Goal: Task Accomplishment & Management: Manage account settings

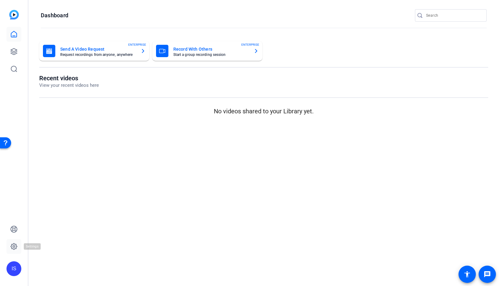
click at [14, 247] on icon at bounding box center [14, 246] width 2 height 2
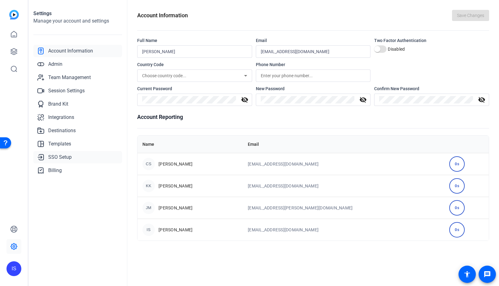
click at [61, 157] on span "SSO Setup" at bounding box center [59, 156] width 23 height 7
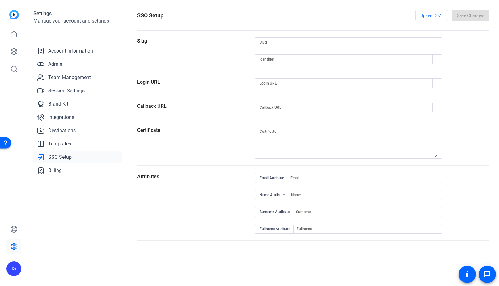
type input "ares-management-llc"
type input "[URL][DOMAIN_NAME]"
drag, startPoint x: 302, startPoint y: 40, endPoint x: 228, endPoint y: 40, distance: 74.1
click at [244, 40] on section "Slug ares-management-llc" at bounding box center [313, 54] width 352 height 34
click at [431, 13] on span "Upload XML" at bounding box center [431, 16] width 23 height 12
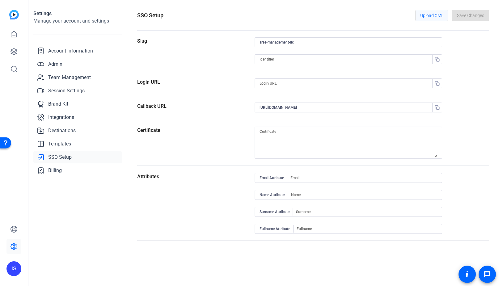
type input "[URL][DOMAIN_NAME]"
type input "[URL][DOMAIN_NAME][PERSON_NAME]"
type textarea "MIIDmDCCAoCgAwIBAgIGAZm+hIFwMA0GCSqGSIb3DQEBCwUAMIGMMQswCQYDVQQGEwJVUzETMBEG A1…"
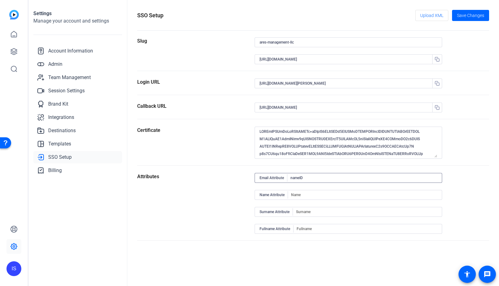
click at [312, 180] on input "nameID" at bounding box center [363, 177] width 147 height 7
click at [313, 211] on input at bounding box center [366, 211] width 141 height 7
click at [300, 178] on input "nameID" at bounding box center [363, 177] width 147 height 7
type input "[DOMAIN_NAME]"
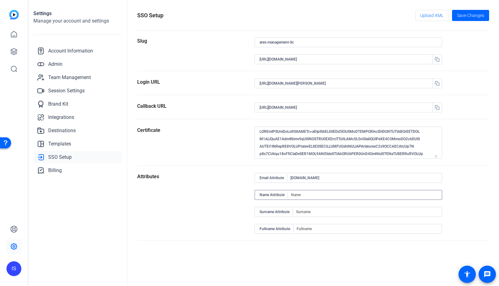
click at [311, 198] on input at bounding box center [364, 194] width 146 height 7
type input "user.firstName"
click at [311, 210] on input at bounding box center [366, 211] width 141 height 7
type input "user.lastName"
click at [326, 231] on input at bounding box center [366, 228] width 140 height 7
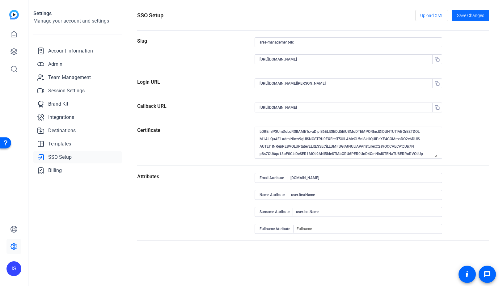
click at [479, 13] on span "Save Changes" at bounding box center [470, 15] width 27 height 6
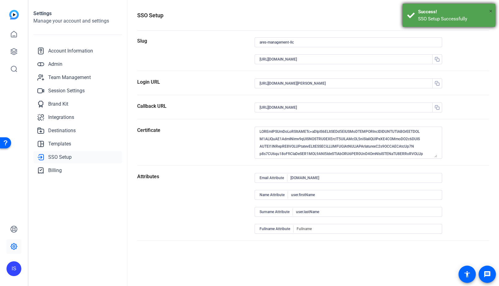
click at [489, 10] on span "×" at bounding box center [490, 10] width 3 height 7
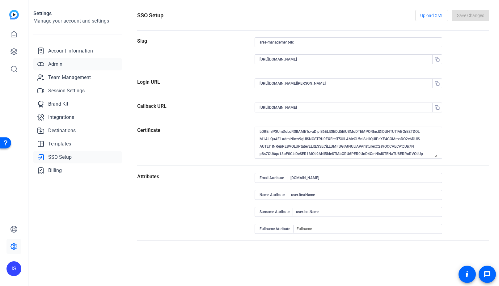
click at [55, 62] on span "Admin" at bounding box center [55, 64] width 14 height 7
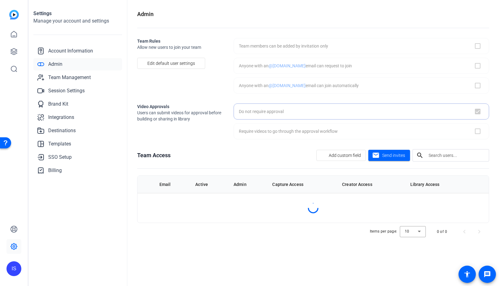
checkbox input "true"
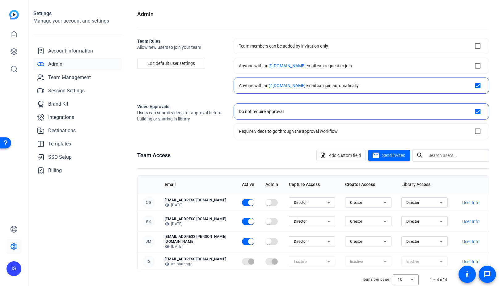
scroll to position [10, 0]
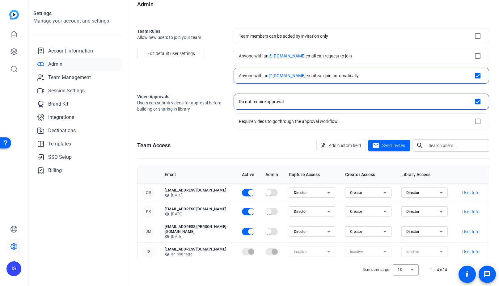
click at [148, 249] on div "IS" at bounding box center [148, 251] width 12 height 12
click at [462, 248] on span "User Info" at bounding box center [470, 251] width 17 height 6
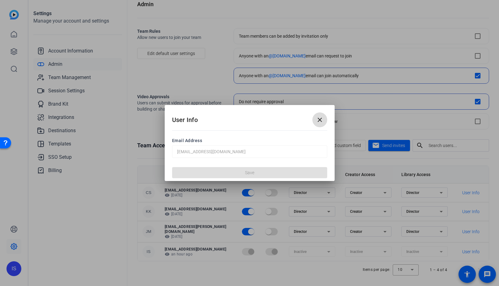
click at [318, 120] on mat-icon "close" at bounding box center [319, 119] width 7 height 7
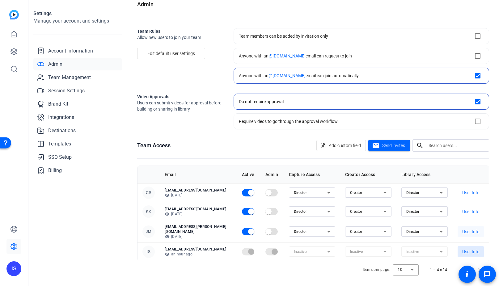
click at [470, 232] on span "User Info" at bounding box center [470, 231] width 17 height 6
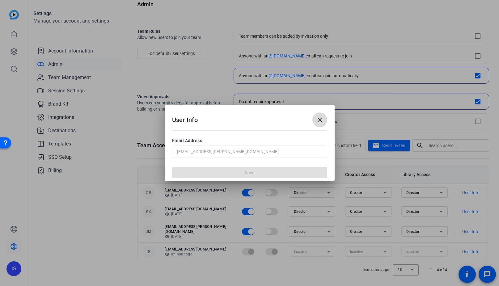
click at [323, 117] on mat-icon "close" at bounding box center [319, 119] width 7 height 7
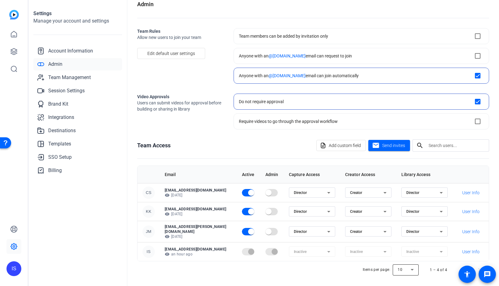
click at [411, 264] on div at bounding box center [405, 269] width 26 height 15
click at [403, 257] on mat-option "100" at bounding box center [403, 254] width 26 height 10
click at [337, 147] on span "Add custom field" at bounding box center [344, 146] width 32 height 12
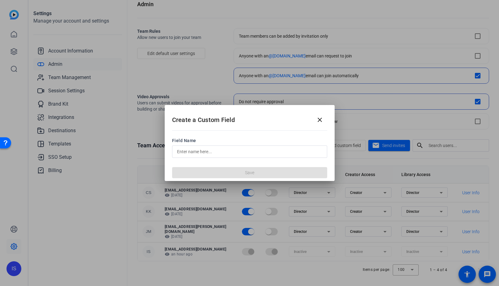
click at [276, 154] on input "text" at bounding box center [249, 151] width 145 height 7
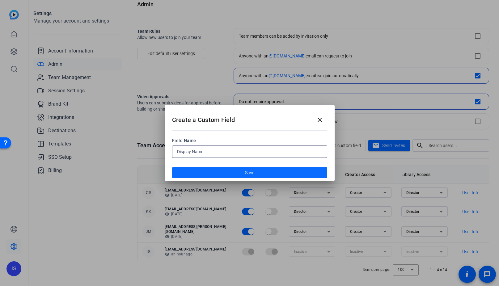
type input "Display Name"
click at [268, 170] on span at bounding box center [249, 172] width 155 height 15
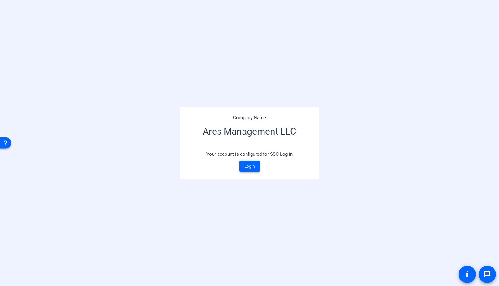
drag, startPoint x: 247, startPoint y: 168, endPoint x: 131, endPoint y: 165, distance: 115.8
click at [247, 168] on span "Login" at bounding box center [249, 166] width 10 height 6
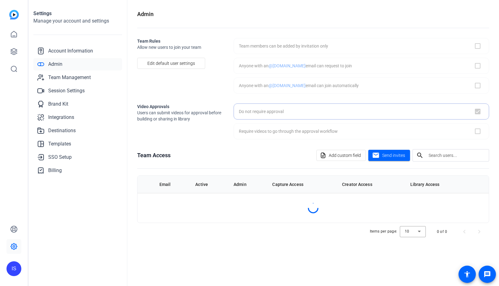
checkbox input "true"
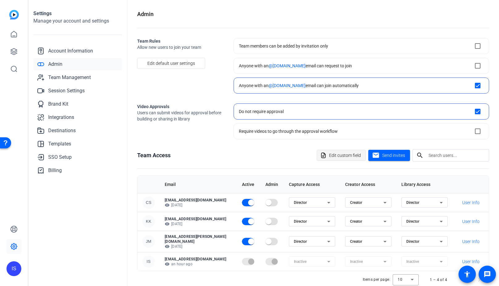
click at [340, 150] on span "Edit custom field" at bounding box center [345, 155] width 32 height 12
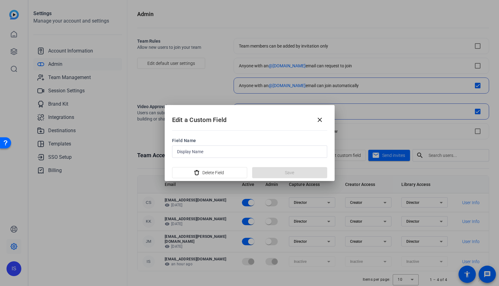
click at [190, 151] on input "Display Name" at bounding box center [249, 151] width 145 height 7
click at [223, 173] on span "Delete Field" at bounding box center [213, 173] width 22 height 12
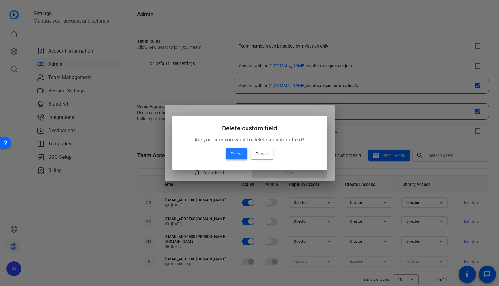
click at [234, 155] on span "Delete" at bounding box center [237, 153] width 12 height 7
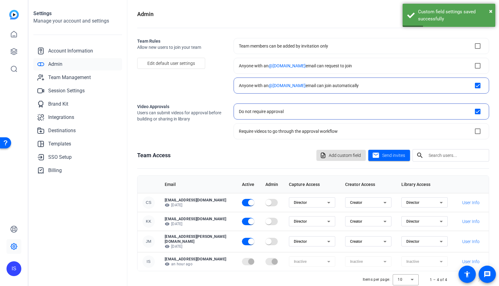
click at [436, 155] on input "text" at bounding box center [456, 155] width 56 height 7
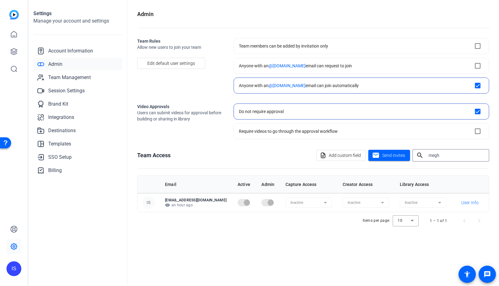
type input "megha"
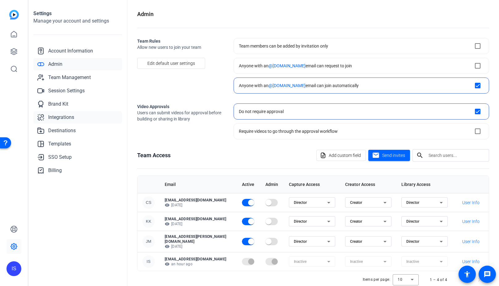
click at [65, 119] on span "Integrations" at bounding box center [61, 117] width 26 height 7
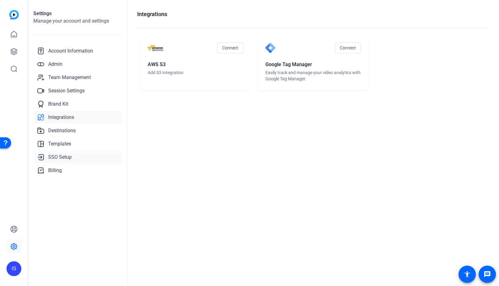
click at [64, 154] on span "SSO Setup" at bounding box center [59, 156] width 23 height 7
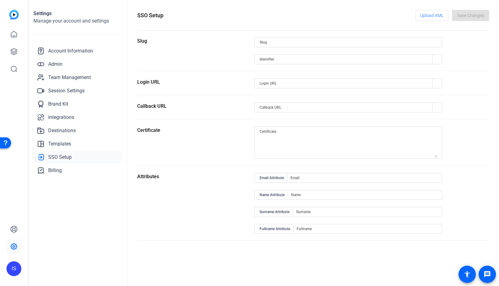
type input "ares-management-llc"
type input "[URL][DOMAIN_NAME]"
type input "[URL][DOMAIN_NAME][PERSON_NAME]"
type input "https://capture.openreel.com/api/sso/return/ares-management-llc"
type input "user.email"
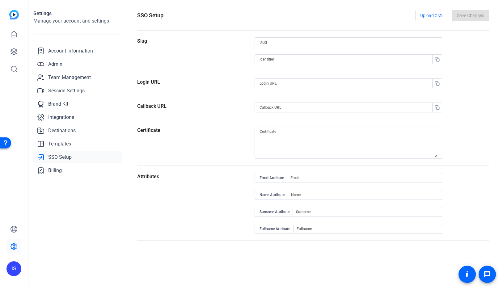
type input "user.firstName"
type input "user.lastName"
drag, startPoint x: 333, startPoint y: 214, endPoint x: 151, endPoint y: 217, distance: 182.2
click at [151, 217] on section "Attributes Email Attribute user.email Name Attribute user.firstName Surname Att…" at bounding box center [313, 207] width 352 height 68
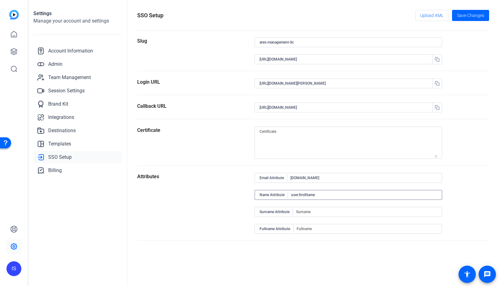
drag, startPoint x: 322, startPoint y: 194, endPoint x: 229, endPoint y: 198, distance: 92.7
click at [229, 197] on section "Attributes Email Attribute user.email Name Attribute user.firstName Surname Att…" at bounding box center [313, 207] width 352 height 68
drag, startPoint x: 328, startPoint y: 177, endPoint x: 190, endPoint y: 178, distance: 138.3
click at [190, 178] on section "Attributes Email Attribute user.email Name Attribute Surname Attribute Fullname…" at bounding box center [313, 207] width 352 height 68
type input "nameID"
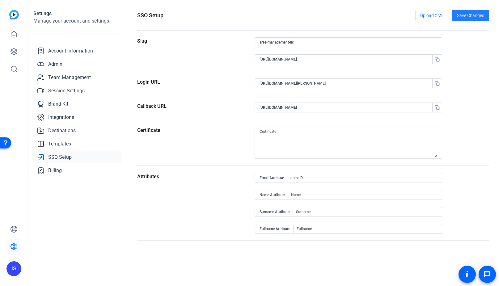
click at [470, 14] on span "Save Changes" at bounding box center [470, 15] width 27 height 6
click at [233, 160] on div "Certificate" at bounding box center [195, 146] width 117 height 39
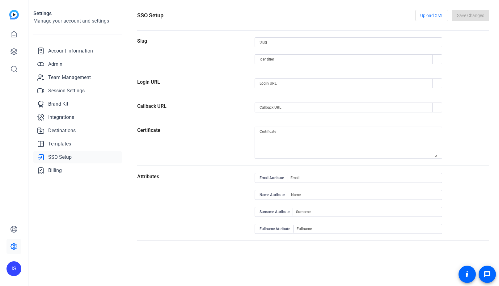
type input "ares-management-llc"
type input "[URL][DOMAIN_NAME]"
type input "[URL][DOMAIN_NAME][PERSON_NAME]"
type input "[URL][DOMAIN_NAME]"
type input "[DOMAIN_NAME]"
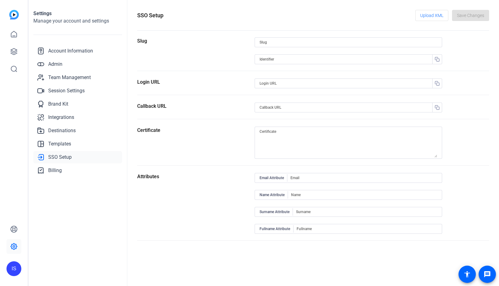
type input "user.firstName"
type input "user.lastName"
click at [436, 59] on icon "button" at bounding box center [436, 59] width 5 height 5
click at [88, 251] on div "Settings Manage your account and settings Account Information Admin Team Manage…" at bounding box center [77, 143] width 99 height 286
click at [442, 82] on span "button" at bounding box center [436, 83] width 15 height 15
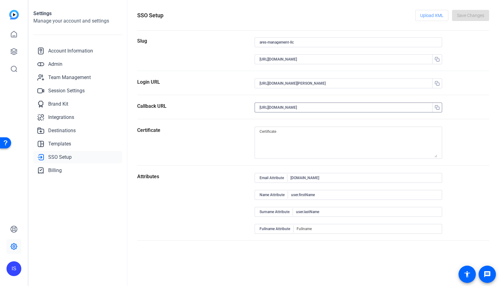
drag, startPoint x: 335, startPoint y: 107, endPoint x: 423, endPoint y: 112, distance: 88.1
click at [423, 112] on div "[URL][DOMAIN_NAME]" at bounding box center [344, 107] width 171 height 10
drag, startPoint x: 423, startPoint y: 112, endPoint x: 465, endPoint y: 66, distance: 62.9
click at [465, 66] on section "Slug ares-management-llc [URL][DOMAIN_NAME]" at bounding box center [313, 54] width 352 height 34
click at [323, 178] on input "[DOMAIN_NAME]" at bounding box center [363, 177] width 147 height 7
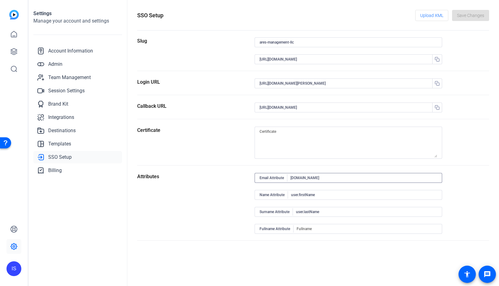
click at [473, 132] on section "Certificate" at bounding box center [313, 146] width 352 height 39
click at [372, 106] on input "https://capture.openreel.com/api/sso/return/ares-management-llc" at bounding box center [344, 107] width 171 height 7
drag, startPoint x: 385, startPoint y: 107, endPoint x: 331, endPoint y: 109, distance: 53.7
click at [331, 109] on input "https://capture.openreel.com/api/sso/return/ares-management-llc" at bounding box center [344, 107] width 171 height 7
click at [352, 58] on input "[URL][DOMAIN_NAME]" at bounding box center [344, 59] width 171 height 7
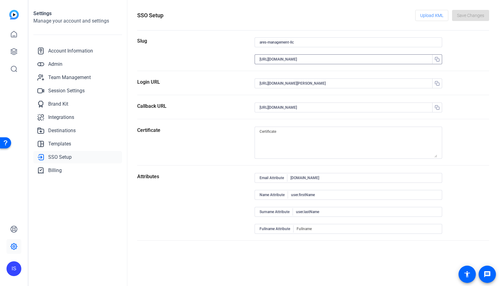
click at [209, 62] on div "Slug" at bounding box center [195, 53] width 117 height 33
click at [204, 231] on div "Attributes" at bounding box center [195, 206] width 117 height 67
click at [314, 44] on input "ares-management-llc" at bounding box center [347, 42] width 177 height 7
drag, startPoint x: 311, startPoint y: 43, endPoint x: 249, endPoint y: 40, distance: 61.5
click at [249, 40] on section "Slug ares-management-llc http://www.okta.com/exk1eyt93okl0Jawy0x8" at bounding box center [313, 54] width 352 height 34
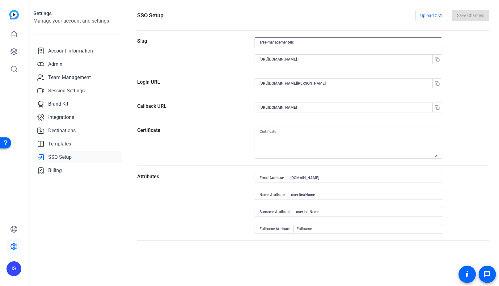
click at [236, 127] on div "Certificate" at bounding box center [195, 146] width 117 height 39
click at [382, 106] on input "https://capture.openreel.com/api/sso/return/ares-management-llc" at bounding box center [344, 107] width 171 height 7
drag, startPoint x: 374, startPoint y: 107, endPoint x: 334, endPoint y: 108, distance: 40.4
click at [334, 108] on input "https://capture.openreel.com/api/sso/return/ares-management-llc" at bounding box center [344, 107] width 171 height 7
click at [427, 15] on span "Upload XML" at bounding box center [431, 16] width 23 height 12
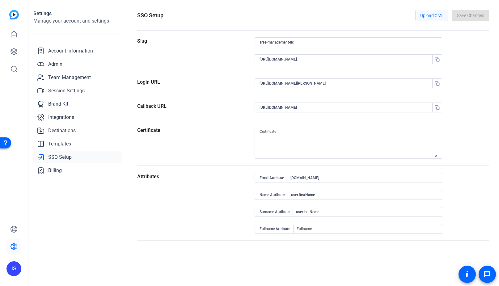
click at [440, 15] on span "Upload XML" at bounding box center [431, 16] width 23 height 12
type textarea "MIIDmDCCAoCgAwIBAgIGAZm+hIFwMA0GCSqGSIb3DQEBCwUAMIGMMQswCQYDVQQGEwJVUzETMBEG A1…"
type input "nameID"
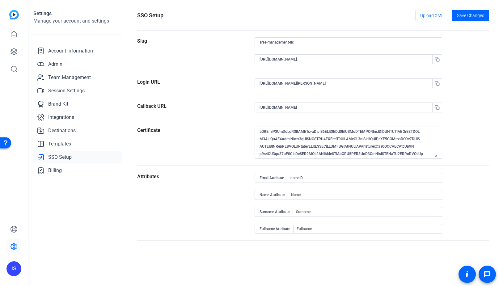
click at [384, 106] on input "https://capture.openreel.com/api/sso/return/ares-management-llc" at bounding box center [344, 107] width 171 height 7
click at [316, 36] on openreel-sso-setup "SSO Setup Upload XML Save Changes Slug ares-management-llc http://www.okta.com/…" at bounding box center [313, 125] width 352 height 231
click at [361, 62] on input "[URL][DOMAIN_NAME]" at bounding box center [344, 59] width 171 height 7
click at [380, 106] on input "https://capture.openreel.com/api/sso/return/ares-management-llc" at bounding box center [344, 107] width 171 height 7
click at [480, 17] on span "Save Changes" at bounding box center [470, 15] width 27 height 6
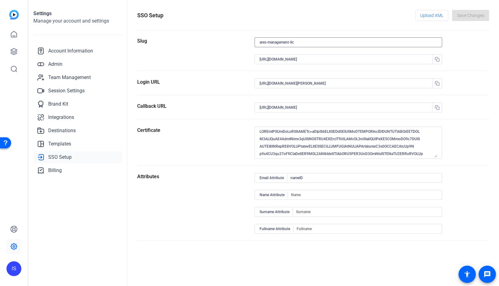
drag, startPoint x: 307, startPoint y: 43, endPoint x: 161, endPoint y: 44, distance: 146.3
click at [161, 43] on section "Slug ares-management-llc http://www.okta.com/exk1eyt93okl0Jawy0x8" at bounding box center [313, 54] width 352 height 34
type input "aresmgmt"
type input "[URL][DOMAIN_NAME]"
click at [473, 14] on span "Save Changes" at bounding box center [470, 15] width 27 height 6
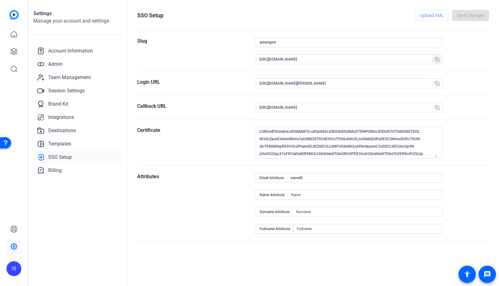
click at [438, 57] on icon "button" at bounding box center [436, 59] width 5 height 5
click at [441, 15] on span "Upload XML" at bounding box center [431, 16] width 23 height 12
click at [477, 14] on span "Save Changes" at bounding box center [470, 15] width 27 height 6
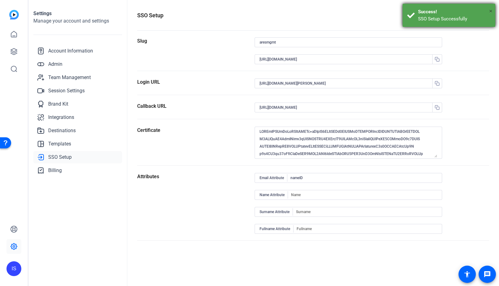
click at [491, 11] on span "×" at bounding box center [490, 10] width 3 height 7
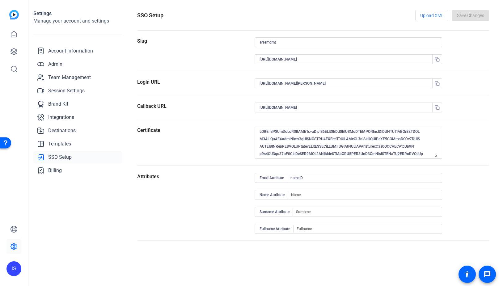
click at [176, 259] on div "SSO Setup Upload XML Save Changes Slug aresmgmt http://www.okta.com/exk1eyt93ok…" at bounding box center [312, 143] width 371 height 286
drag, startPoint x: 360, startPoint y: 107, endPoint x: 218, endPoint y: 108, distance: 142.3
click at [218, 108] on section "Callback URL https://capture.openreel.com/api/sso/return/aresmgmt" at bounding box center [313, 110] width 352 height 17
click at [181, 248] on div "SSO Setup Upload XML Save Changes Slug aresmgmt http://www.okta.com/exk1eyt93ok…" at bounding box center [312, 143] width 371 height 286
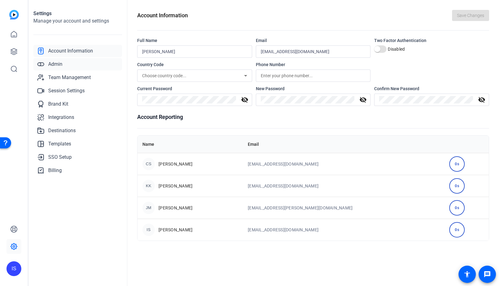
click at [51, 62] on span "Admin" at bounding box center [55, 64] width 14 height 7
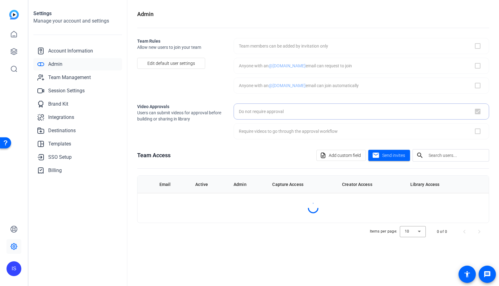
checkbox input "true"
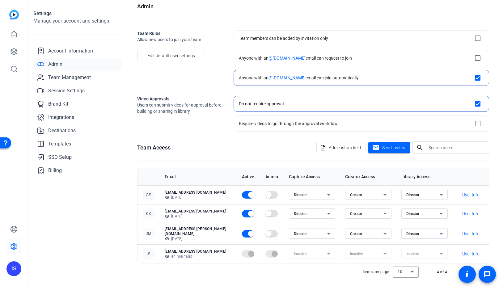
scroll to position [10, 0]
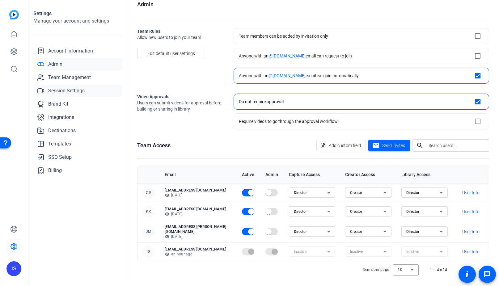
click at [64, 90] on span "Session Settings" at bounding box center [66, 90] width 36 height 7
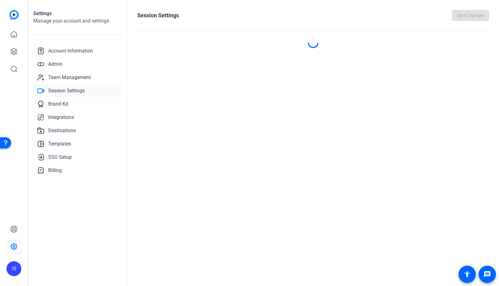
scroll to position [0, 0]
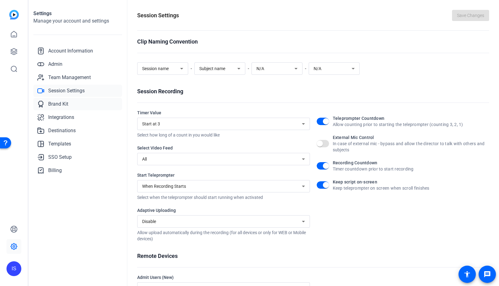
click at [61, 103] on span "Brand Kit" at bounding box center [58, 103] width 20 height 7
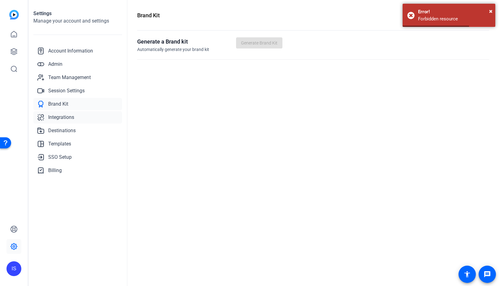
click at [60, 118] on span "Integrations" at bounding box center [61, 117] width 26 height 7
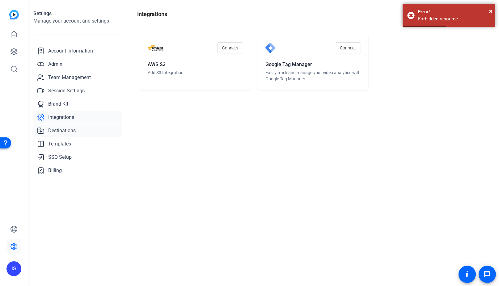
click at [62, 130] on span "Destinations" at bounding box center [61, 130] width 27 height 7
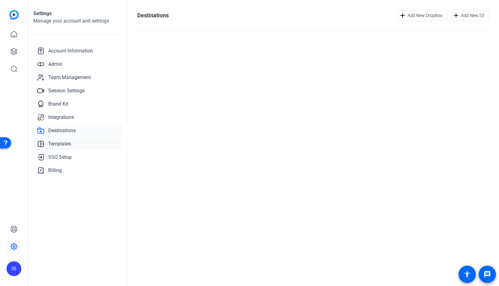
click at [63, 144] on span "Templates" at bounding box center [59, 143] width 23 height 7
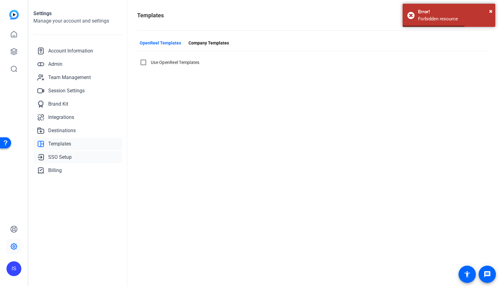
click at [62, 161] on span "SSO Setup" at bounding box center [59, 156] width 23 height 7
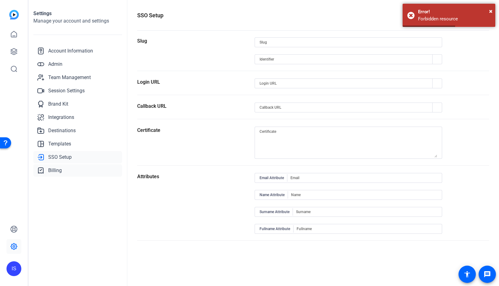
type input "aresmgmt"
type input "[URL][DOMAIN_NAME]"
type input "[URL][DOMAIN_NAME][PERSON_NAME]"
type input "[URL][DOMAIN_NAME]"
type input "nameID"
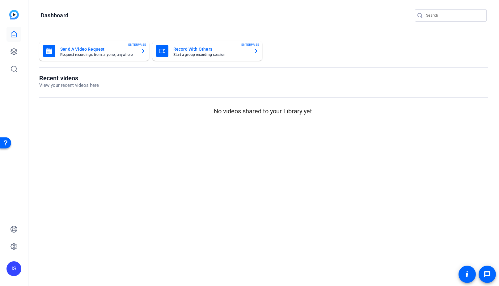
click at [93, 166] on mat-sidenav-content "Dashboard Send A Video Request Request recordings from anyone, anywhere ENTERPR…" at bounding box center [263, 143] width 470 height 286
